Goal: Information Seeking & Learning: Learn about a topic

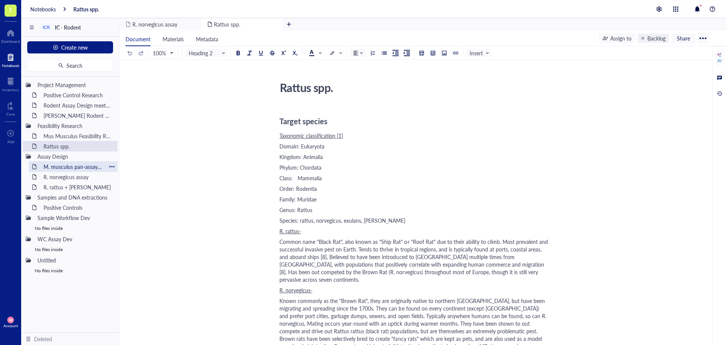
click at [66, 165] on div "M. musculus pan-assay (in progress)" at bounding box center [73, 166] width 66 height 11
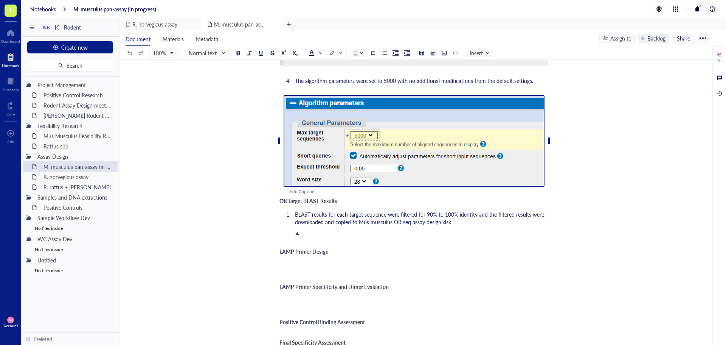
scroll to position [567, 0]
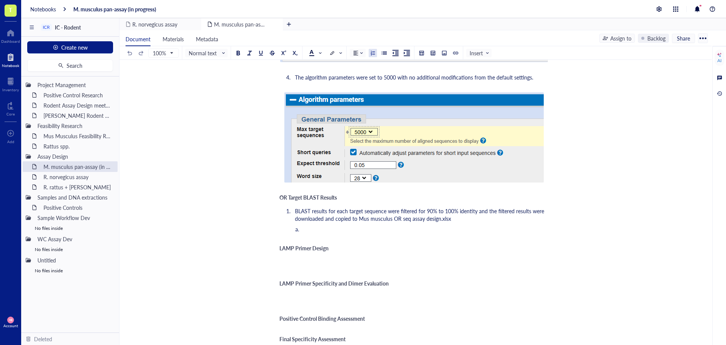
click at [344, 226] on li "﻿" at bounding box center [426, 229] width 245 height 8
click at [559, 228] on div "M. musculus pan-assay (in progress) M. musculus pan-assay (in progress) Author:…" at bounding box center [414, 1] width 589 height 980
click at [542, 230] on span "The biggest takeaway from the BLAST analysis is that the three 16sRNA targets h…" at bounding box center [425, 229] width 244 height 8
click at [547, 231] on li "The biggest takeaway from the BLAST analysis is that the three 16sRNA targets h…" at bounding box center [426, 229] width 245 height 8
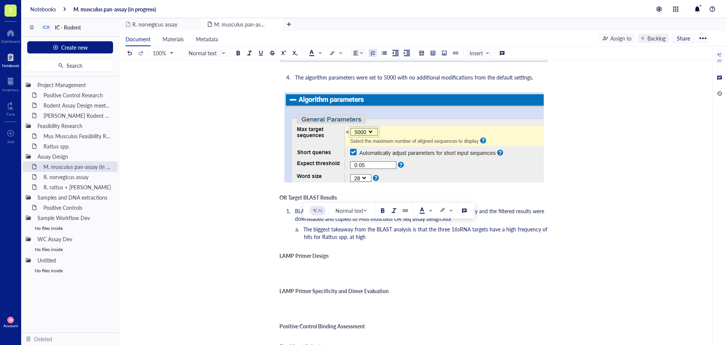
drag, startPoint x: 367, startPoint y: 237, endPoint x: 356, endPoint y: 236, distance: 11.0
click at [356, 236] on li "The biggest takeaway from the BLAST analysis is that the three 16sRNA targets h…" at bounding box center [426, 232] width 245 height 15
click at [414, 235] on li "The biggest takeaway from the BLAST analysis is that the three 16sRNA targets h…" at bounding box center [426, 232] width 245 height 15
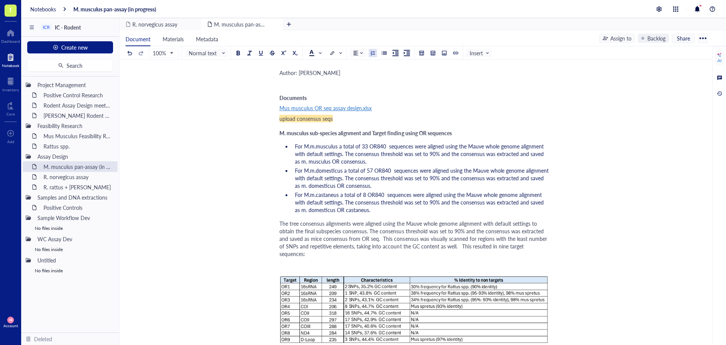
scroll to position [38, 0]
drag, startPoint x: 508, startPoint y: 247, endPoint x: 497, endPoint y: 247, distance: 10.2
click at [497, 247] on span "The tree consensus alignments were aligned using the Mauve whole genome alignme…" at bounding box center [413, 239] width 269 height 38
click at [548, 247] on div "The tree consensus alignments were aligned using the Mauve whole genome alignme…" at bounding box center [413, 239] width 269 height 38
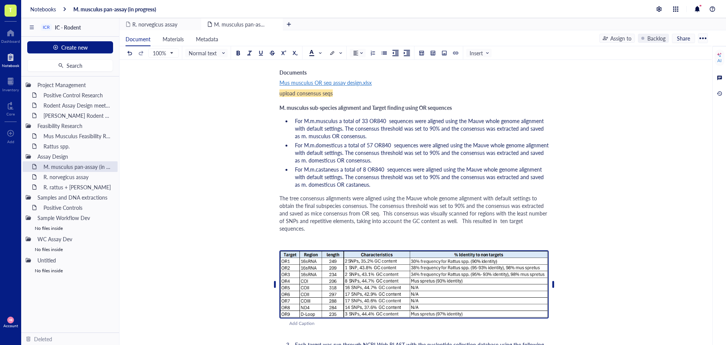
scroll to position [76, 0]
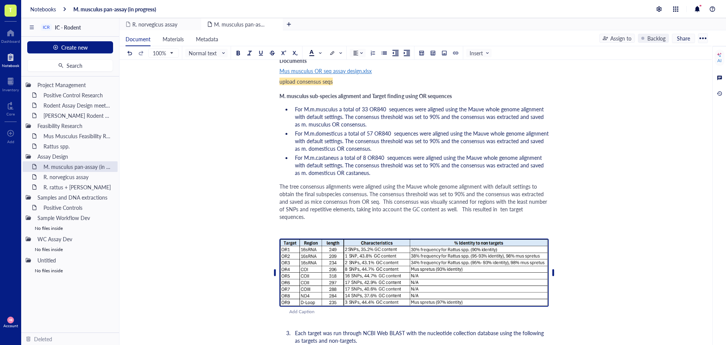
click at [341, 260] on img at bounding box center [413, 272] width 269 height 68
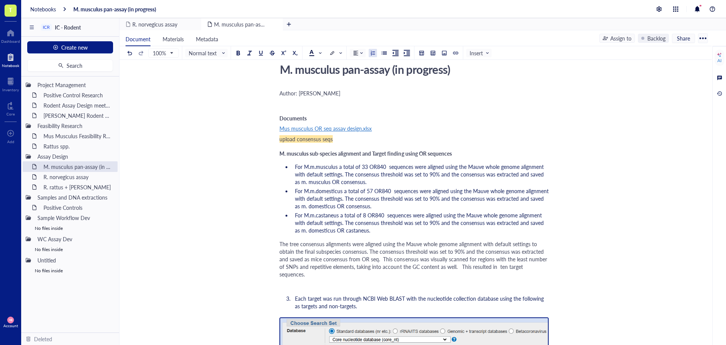
scroll to position [0, 0]
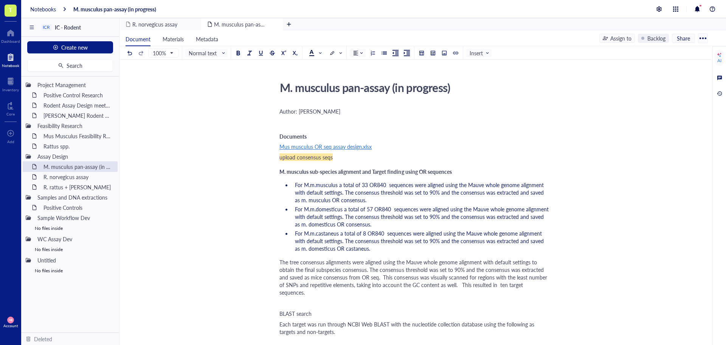
click at [280, 309] on span "BLAST search" at bounding box center [295, 313] width 32 height 8
drag, startPoint x: 326, startPoint y: 305, endPoint x: 278, endPoint y: 304, distance: 47.7
click at [261, 54] on div at bounding box center [260, 52] width 5 height 5
click at [260, 53] on div at bounding box center [260, 52] width 5 height 5
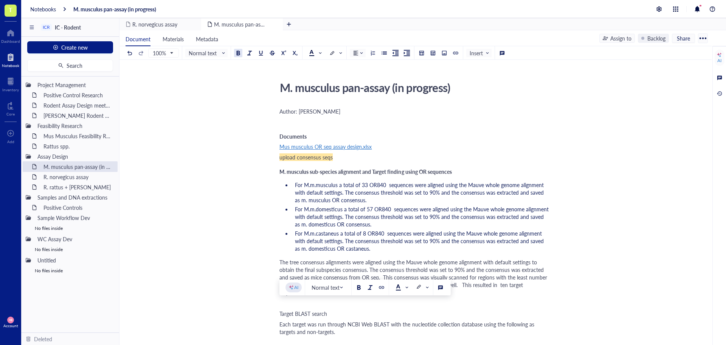
click at [238, 56] on button at bounding box center [238, 53] width 8 height 8
click at [487, 260] on span "The tree consensus alignments were aligned using the Mauve whole genome alignme…" at bounding box center [413, 277] width 269 height 38
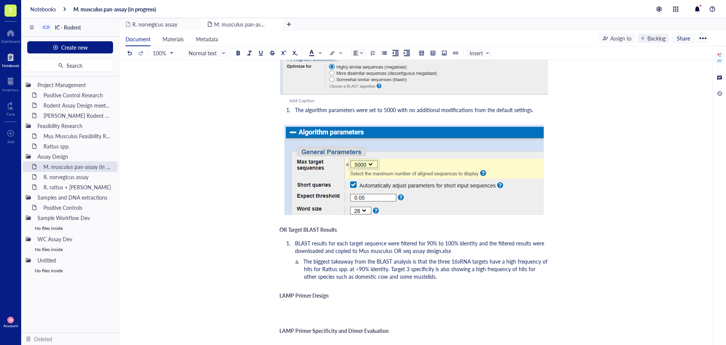
scroll to position [454, 0]
click at [459, 244] on li "BLAST results for each target sequence were filtered for 90% to 100% identity a…" at bounding box center [420, 246] width 257 height 15
click at [444, 266] on li "The biggest takeaway from the BLAST analysis is that the three 16sRNA targets h…" at bounding box center [426, 268] width 245 height 23
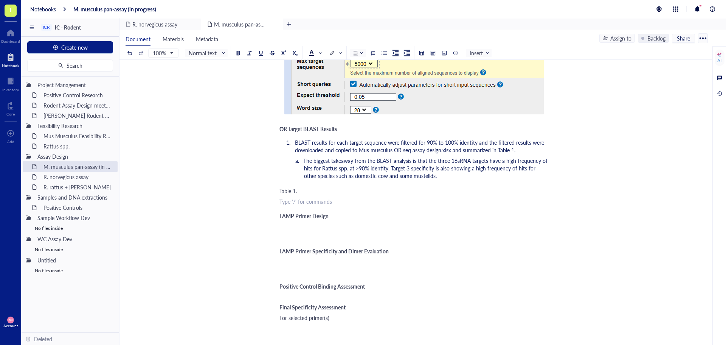
scroll to position [567, 0]
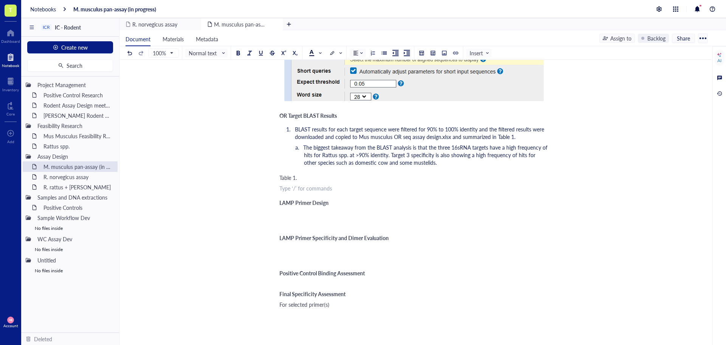
click at [451, 129] on span "BLAST results for each target sequence were filtered for 90% to 100% identity a…" at bounding box center [420, 132] width 251 height 15
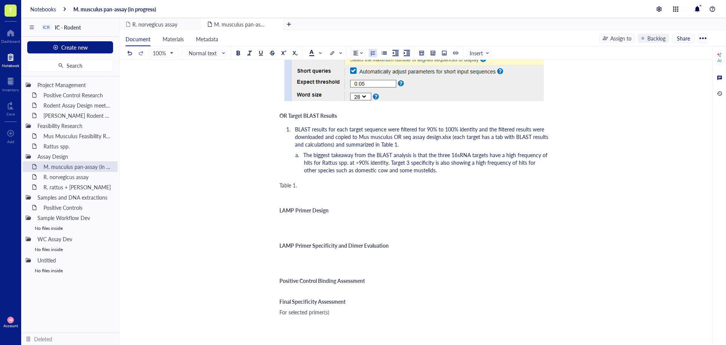
click at [314, 181] on div "Table 1." at bounding box center [413, 185] width 269 height 8
click at [392, 157] on span "The biggest takeaway from the BLAST analysis is that the three 16sRNA targets h…" at bounding box center [426, 162] width 246 height 23
click at [391, 156] on span "The biggest takeaway from the BLAST analysis is that the three 16sRNA targets h…" at bounding box center [426, 162] width 246 height 23
click at [300, 181] on div "Table 1." at bounding box center [413, 185] width 269 height 8
click at [442, 49] on button at bounding box center [444, 53] width 8 height 8
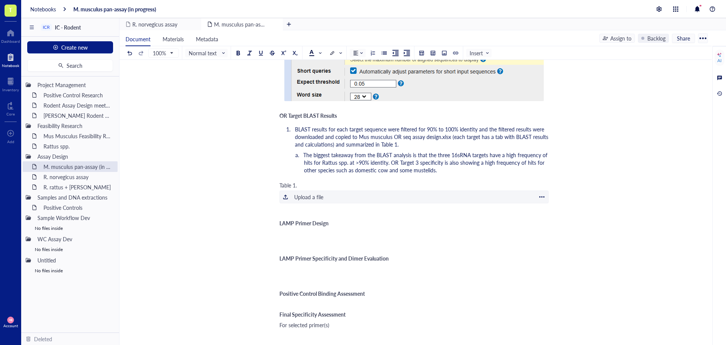
click at [284, 194] on div at bounding box center [285, 196] width 5 height 5
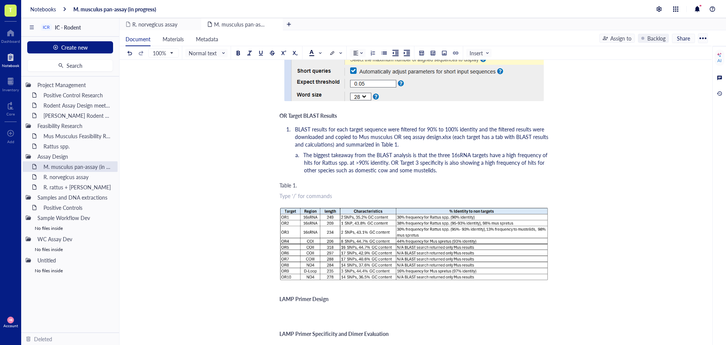
click at [356, 192] on div "﻿ Type ‘/’ for commands" at bounding box center [413, 196] width 269 height 8
click at [353, 181] on div "Table 1." at bounding box center [413, 185] width 269 height 8
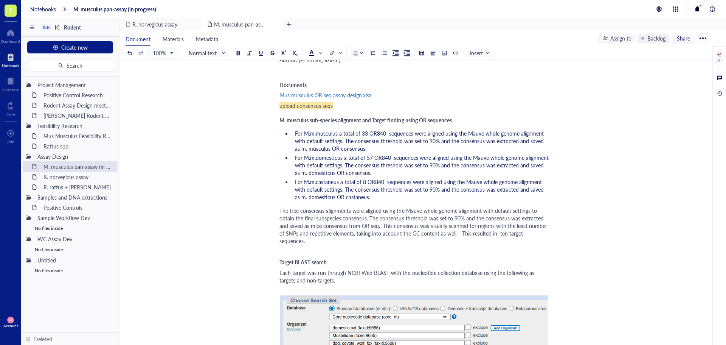
scroll to position [38, 0]
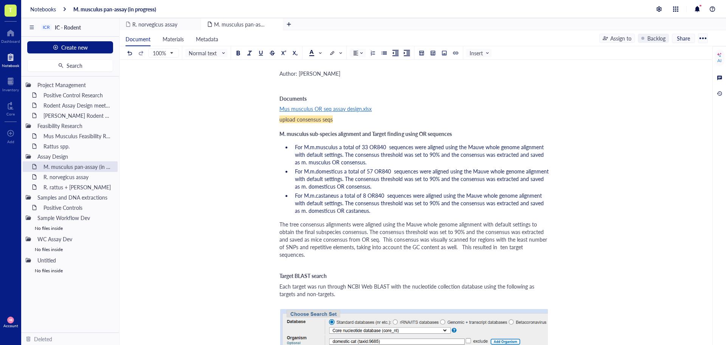
click at [547, 248] on span "The tree consensus alignments were aligned using the Mauve whole genome alignme…" at bounding box center [413, 239] width 269 height 38
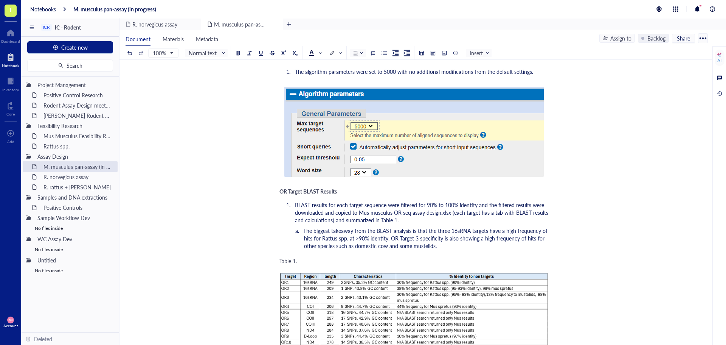
scroll to position [529, 0]
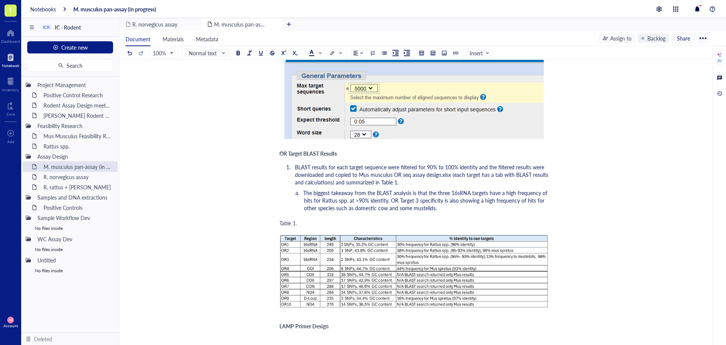
click at [281, 222] on span "Table 1." at bounding box center [287, 223] width 17 height 8
click at [302, 224] on div "Table 1." at bounding box center [413, 223] width 269 height 8
drag, startPoint x: 300, startPoint y: 222, endPoint x: 280, endPoint y: 222, distance: 19.7
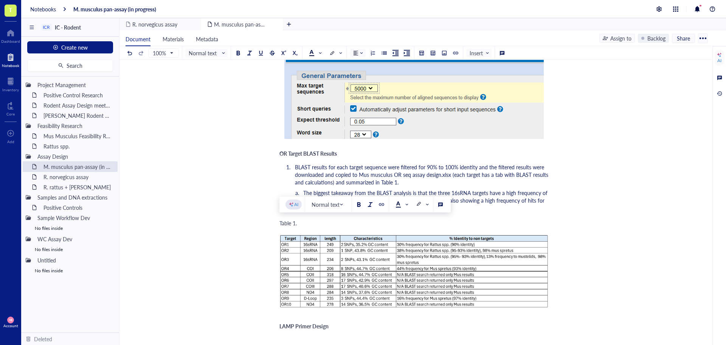
click at [280, 222] on div "Table 1." at bounding box center [413, 223] width 269 height 8
click at [261, 53] on div at bounding box center [260, 52] width 5 height 5
click at [614, 196] on div "M. musculus pan-assay (in progress) M. musculus pan-assay (in progress) Author:…" at bounding box center [414, 58] width 589 height 1020
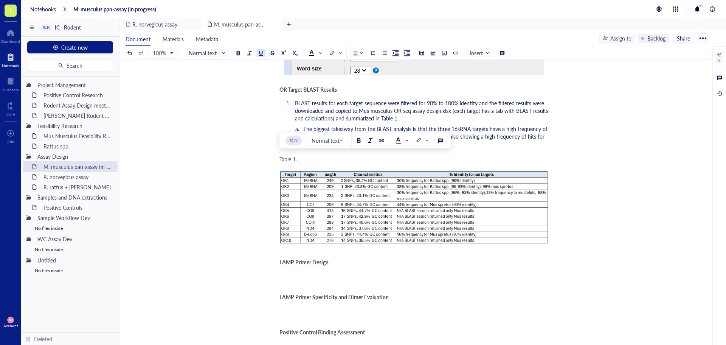
scroll to position [605, 0]
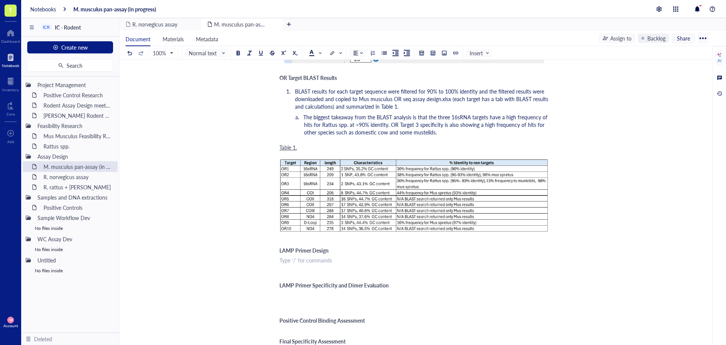
click at [292, 261] on div "﻿ Type ‘/’ for commands" at bounding box center [413, 260] width 269 height 8
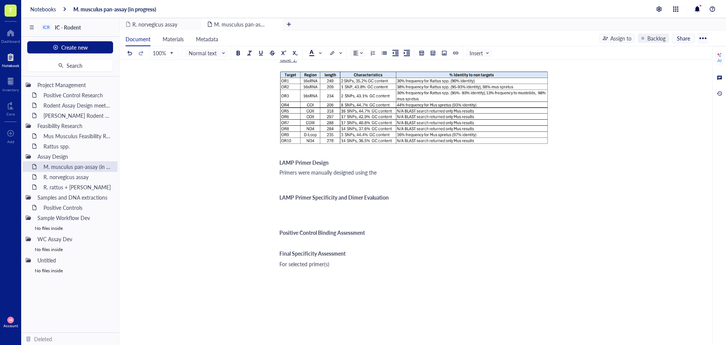
scroll to position [719, 0]
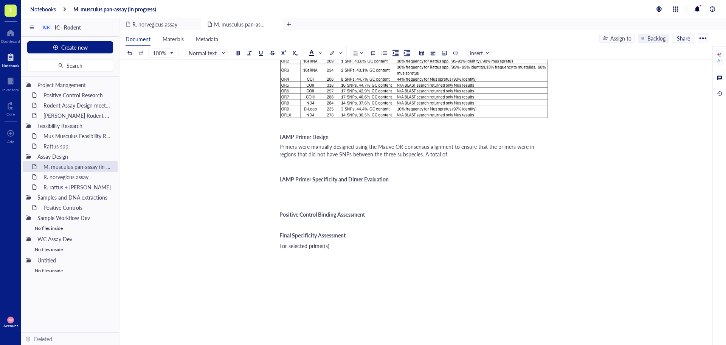
click at [469, 154] on div "Primers were manually designed using the Mauve OR consensus alignment to ensure…" at bounding box center [413, 150] width 269 height 15
click at [543, 152] on div "Primers were manually designed using the Mauve OR consensus alignment to ensure…" at bounding box center [413, 150] width 269 height 15
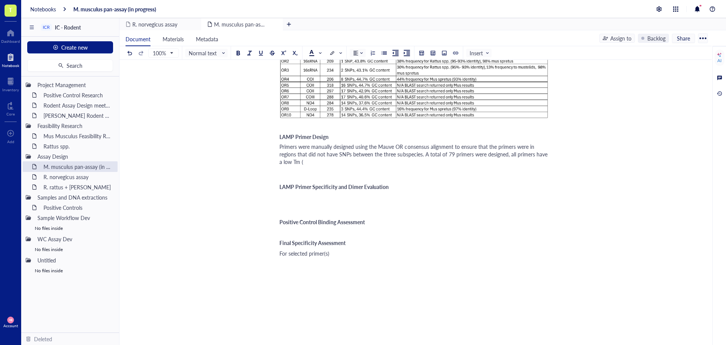
click at [361, 165] on div "Primers were manually designed using the Mauve OR consensus alignment to ensure…" at bounding box center [413, 154] width 269 height 23
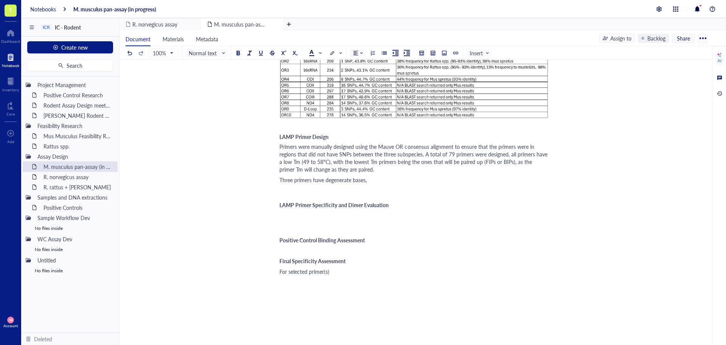
click at [390, 180] on div "Three primers have degenerate bases," at bounding box center [413, 180] width 269 height 8
click at [380, 182] on span "[URL]" at bounding box center [373, 180] width 13 height 8
click at [409, 194] on div at bounding box center [406, 193] width 5 height 5
click at [380, 182] on span "Three primers have degenerate bases, [URL]" at bounding box center [330, 180] width 102 height 8
click at [381, 178] on span "Three primers have degenerate bases, [URL]" at bounding box center [330, 180] width 102 height 8
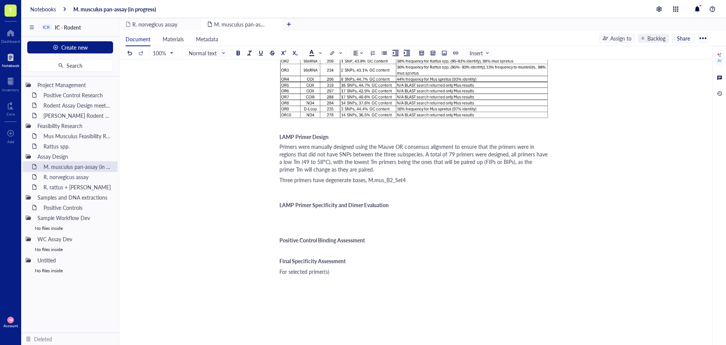
click at [406, 180] on span "Three primers have degenerate bases, M.mus_B2_Set4" at bounding box center [342, 180] width 127 height 8
drag, startPoint x: 447, startPoint y: 178, endPoint x: 486, endPoint y: 193, distance: 41.3
click at [449, 194] on div at bounding box center [446, 193] width 5 height 5
click at [422, 179] on span "Three primers have degenerate bases, M.mus_B2_Set4, [URL]" at bounding box center [350, 180] width 142 height 8
click at [422, 183] on span "Three primers have degenerate bases, M.mus_B2_Set4, [URL]" at bounding box center [350, 180] width 142 height 8
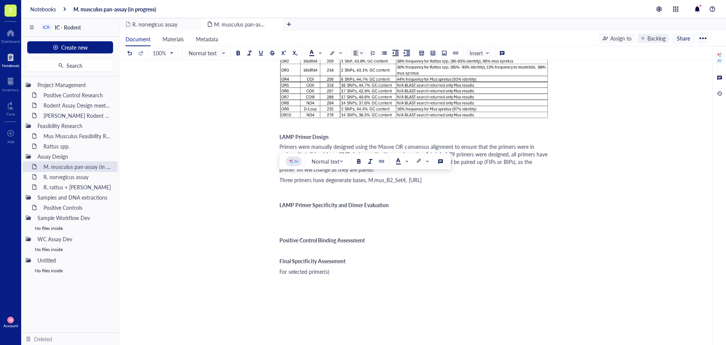
drag, startPoint x: 425, startPoint y: 180, endPoint x: 409, endPoint y: 179, distance: 16.3
click at [409, 179] on span "Three primers have degenerate bases, M.mus_B2_Set4, [URL]" at bounding box center [350, 180] width 142 height 8
click at [446, 179] on span "Three primers have degenerate bases, M.mus_B2_Set4, M.mus_LB_Set5" at bounding box center [362, 180] width 166 height 8
click at [485, 177] on div "Three primers have degenerate bases, M.mus_B2_Set4, M.mus_LB_Set5 , and" at bounding box center [413, 180] width 269 height 8
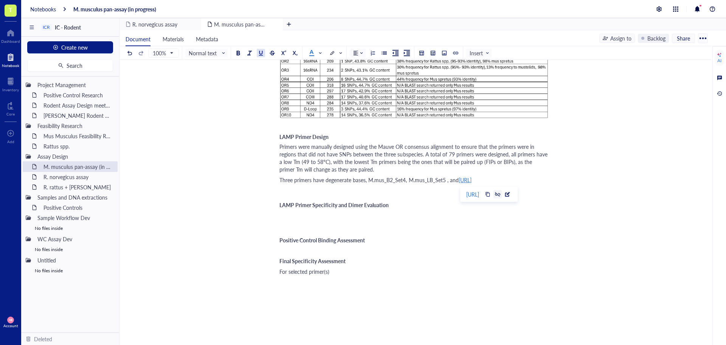
drag, startPoint x: 485, startPoint y: 178, endPoint x: 535, endPoint y: 193, distance: 52.9
click at [500, 193] on div at bounding box center [497, 193] width 5 height 5
click at [473, 181] on span "Three primers have degenerate bases, M.mus_B2_Set4, M.mus_LB_Set5 , and [URL]" at bounding box center [376, 180] width 194 height 8
click at [473, 180] on span "Three primers have degenerate bases, M.mus_B2_Set4, M.mus_LB_Set5 , and [URL]" at bounding box center [376, 180] width 194 height 8
click at [509, 178] on div "Three primers have degenerate bases, M.mus_B2_Set4, M.mus_LB_Set5 , and M.mus_L…" at bounding box center [413, 180] width 269 height 8
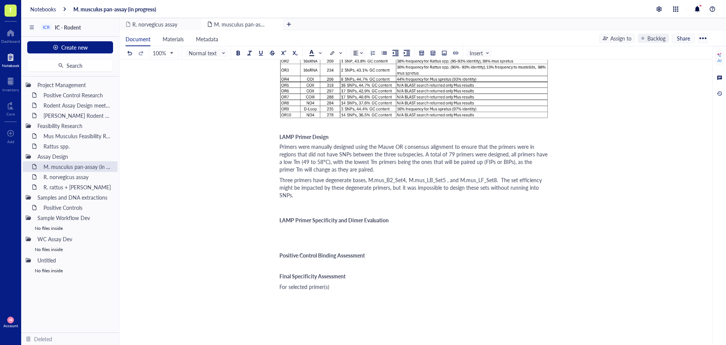
click at [298, 205] on div "﻿" at bounding box center [413, 206] width 269 height 8
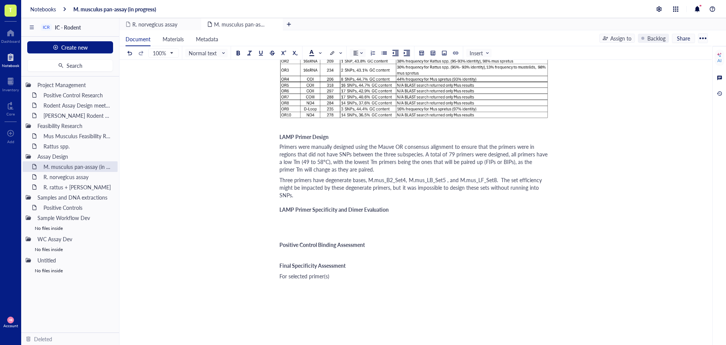
click at [284, 218] on div "﻿" at bounding box center [413, 220] width 269 height 8
click at [334, 193] on div "Three primers have degenerate bases, M.mus_B2_Set4, M.mus_LB_Set5 , and M.mus_L…" at bounding box center [413, 187] width 269 height 23
click at [506, 155] on span "Primers were manually designed using the Mauve OR consensus alignment to ensure…" at bounding box center [414, 158] width 270 height 30
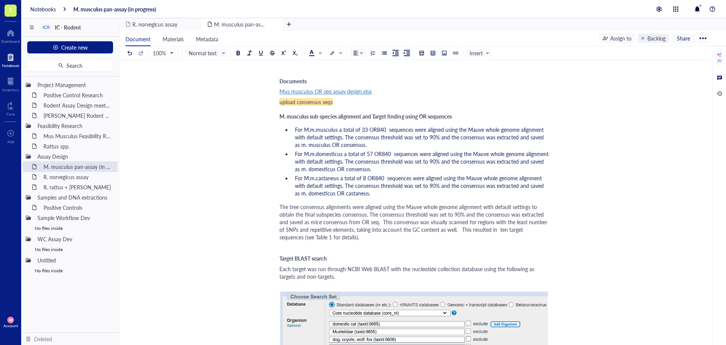
scroll to position [0, 0]
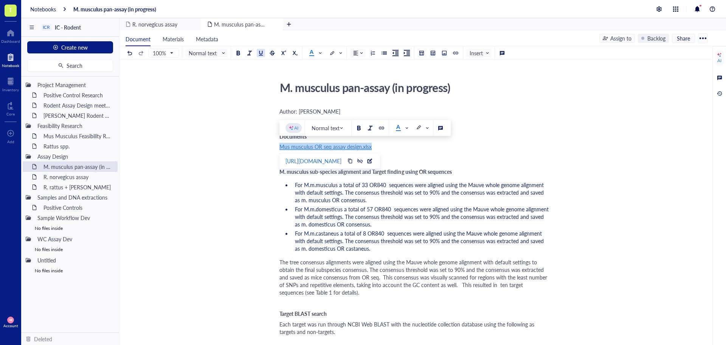
drag, startPoint x: 394, startPoint y: 146, endPoint x: 277, endPoint y: 144, distance: 116.9
copy span "Mus musculus OR seq assay design.xlsx"
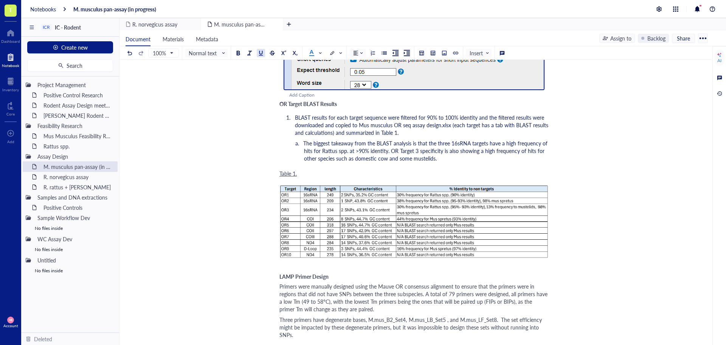
scroll to position [756, 0]
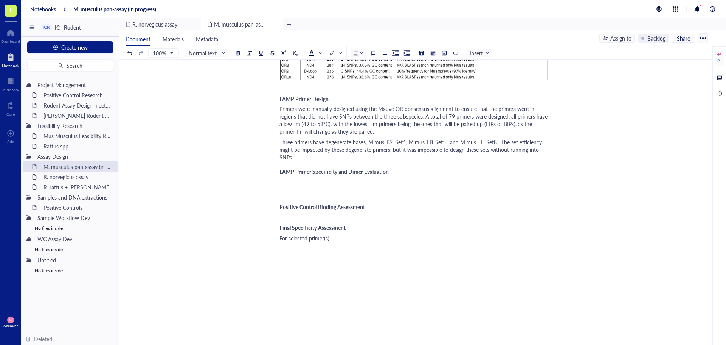
click at [507, 115] on span "Primers were manually designed using the Mauve OR consensus alignment to ensure…" at bounding box center [414, 120] width 270 height 30
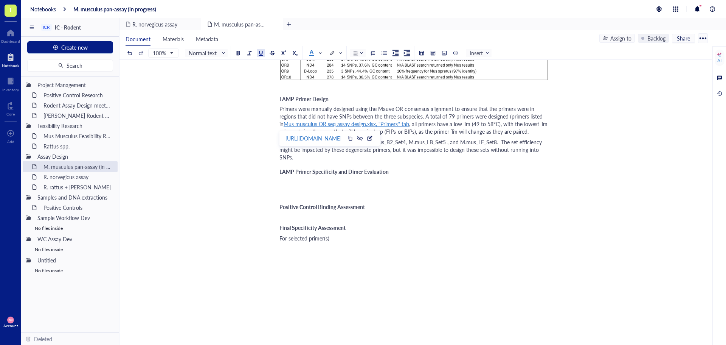
click at [404, 124] on span ", all primers have a low Tm (49 to 58°C), with the lowest Tm primers being the …" at bounding box center [414, 127] width 270 height 15
drag, startPoint x: 405, startPoint y: 123, endPoint x: 373, endPoint y: 124, distance: 32.6
click at [373, 124] on div "Primers were manually designed using the Mauve OR consensus alignment to ensure…" at bounding box center [413, 120] width 269 height 30
click at [363, 136] on div at bounding box center [359, 137] width 5 height 5
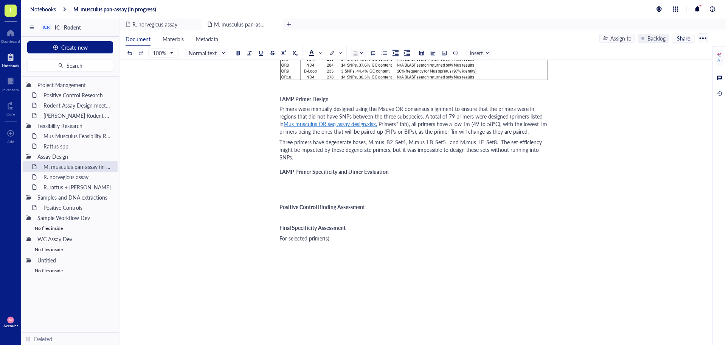
click at [287, 184] on div "﻿" at bounding box center [413, 182] width 269 height 8
click at [307, 160] on div "Three primers have degenerate bases, M.mus_B2_Set4, M.mus_LB_Set5 , and M.mus_L…" at bounding box center [413, 149] width 269 height 23
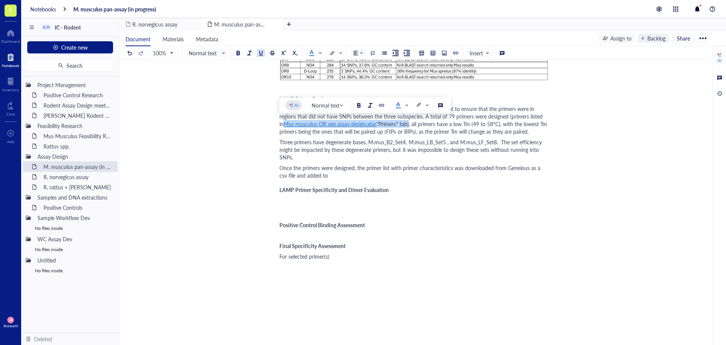
drag, startPoint x: 403, startPoint y: 123, endPoint x: 276, endPoint y: 124, distance: 126.7
copy div "Mus musculus OR seq assay design.xlsx, "Primers" tab"
click at [372, 174] on div "Once the primers were designed, the primer list with primer characteristics was…" at bounding box center [413, 171] width 269 height 15
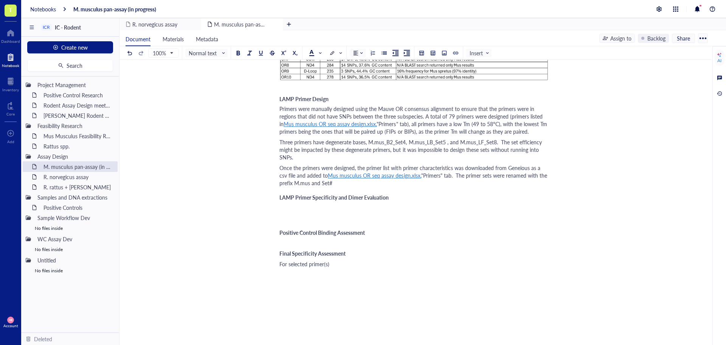
click at [321, 185] on span ""Primers" tab. The primer sets were renamed with the prefix M.mus and Set#" at bounding box center [413, 178] width 269 height 15
click at [380, 180] on div "Once the primers were designed, the primer list with primer characteristics was…" at bounding box center [413, 175] width 269 height 23
drag, startPoint x: 292, startPoint y: 183, endPoint x: 279, endPoint y: 183, distance: 13.6
click at [426, 184] on div "Once the primers were designed, the primer list with primer characteristics was…" at bounding box center [413, 175] width 269 height 23
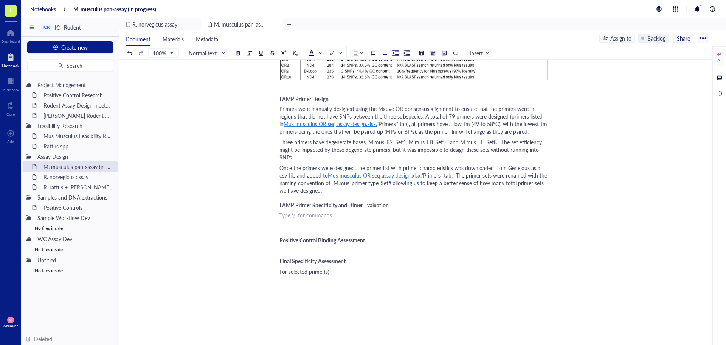
click at [282, 214] on div "﻿ Type ‘/’ for commands" at bounding box center [413, 215] width 269 height 8
click at [349, 189] on div "Once the primers were designed, the primer list with primer characteristics was…" at bounding box center [413, 179] width 269 height 30
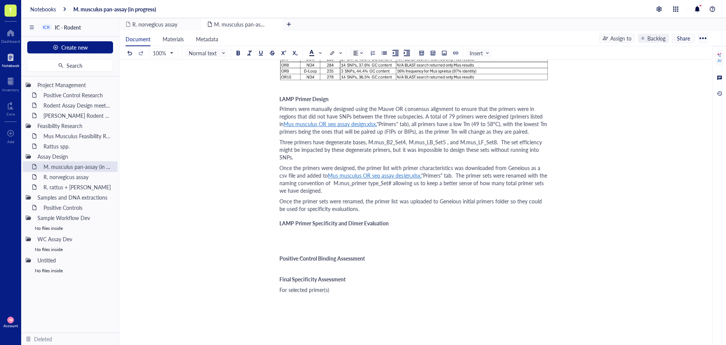
click at [481, 206] on div "Once the primer sets were renamed, the primer list was uploaded to Geneious ini…" at bounding box center [413, 204] width 269 height 15
